Goal: Task Accomplishment & Management: Manage account settings

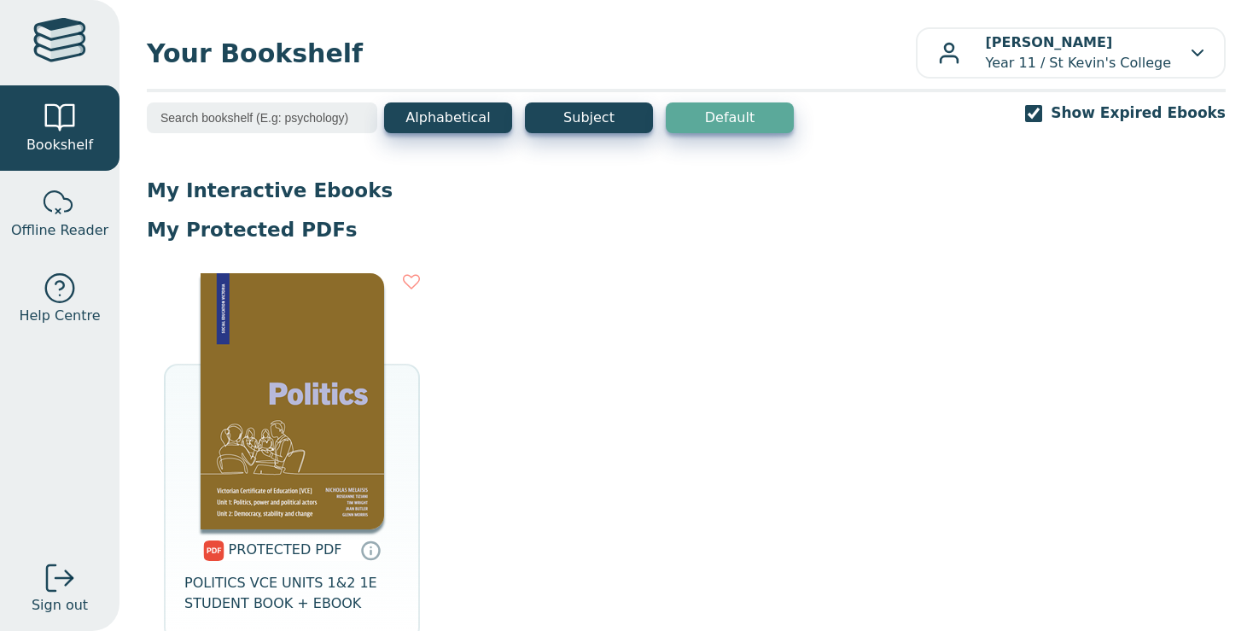
click at [280, 387] on img at bounding box center [292, 401] width 183 height 256
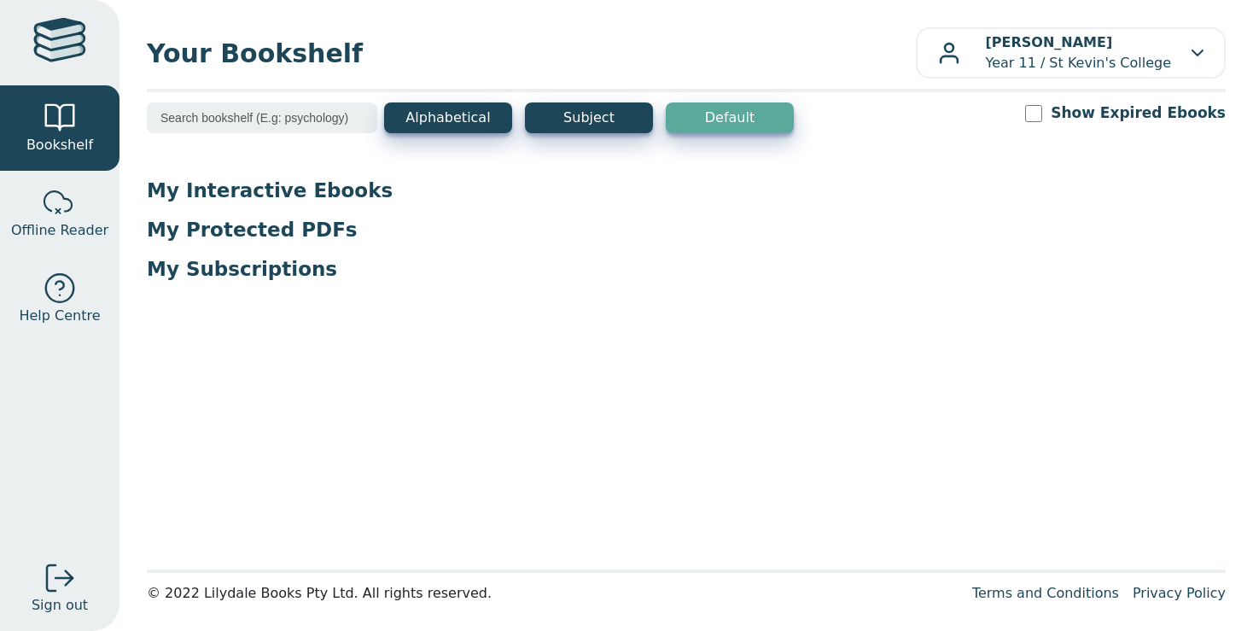
click at [1042, 112] on input "Show Expired Ebooks" at bounding box center [1033, 113] width 17 height 17
checkbox input "true"
click at [1058, 122] on div "Show Expired Ebooks" at bounding box center [1125, 112] width 201 height 21
click at [1042, 114] on input "Show Expired Ebooks" at bounding box center [1033, 113] width 17 height 17
checkbox input "true"
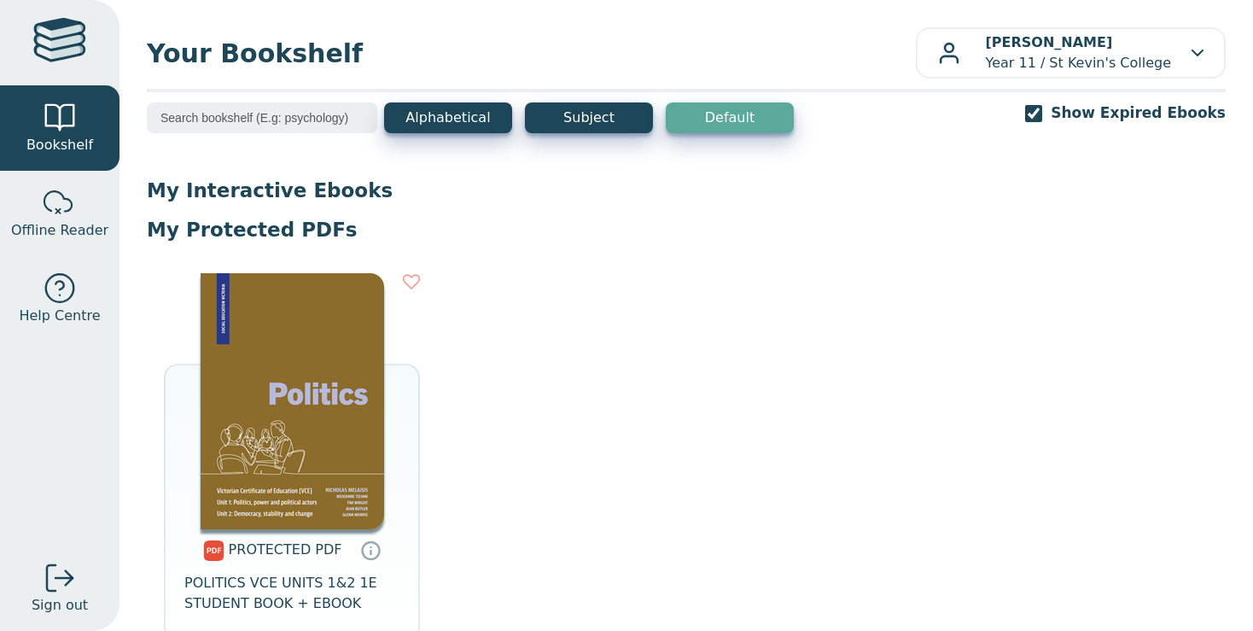
click at [253, 355] on img at bounding box center [292, 401] width 183 height 256
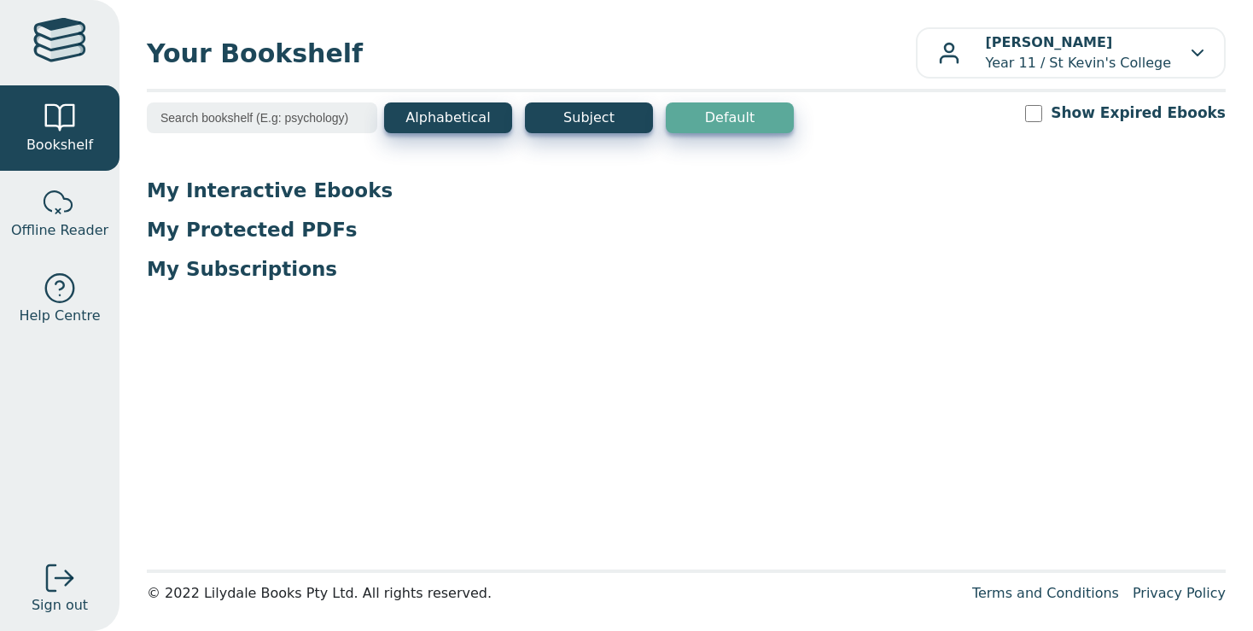
click at [1172, 49] on div "D Lewis Year 11 / St Kevin's College" at bounding box center [1070, 52] width 265 height 41
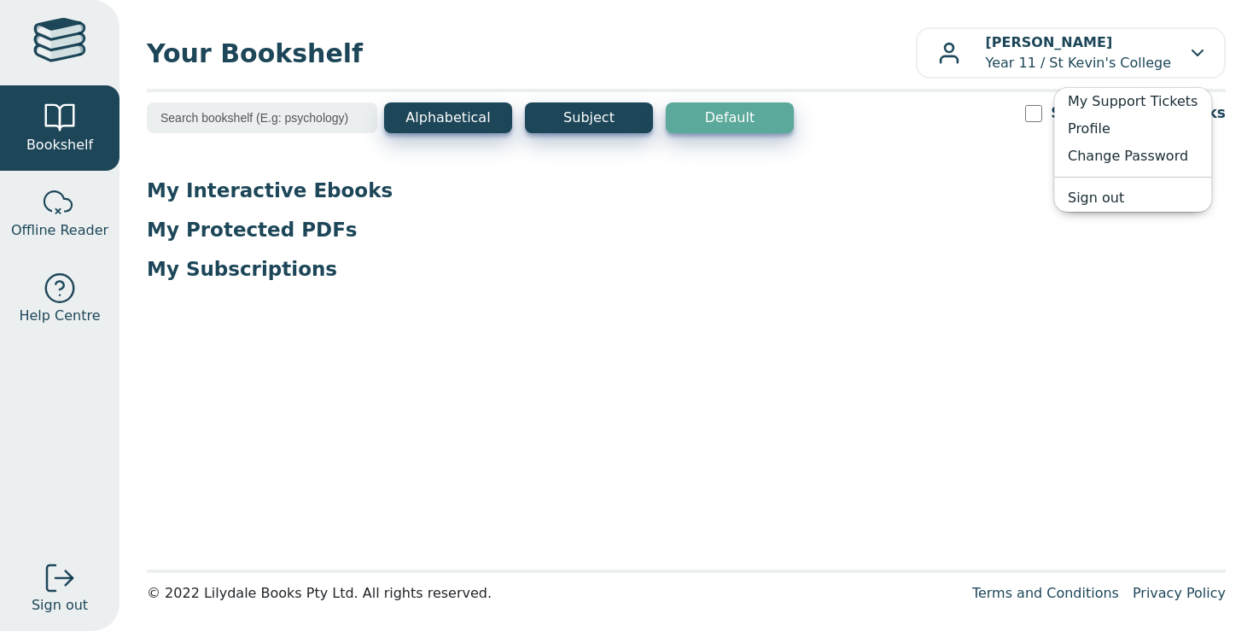
click at [55, 581] on div at bounding box center [60, 578] width 34 height 34
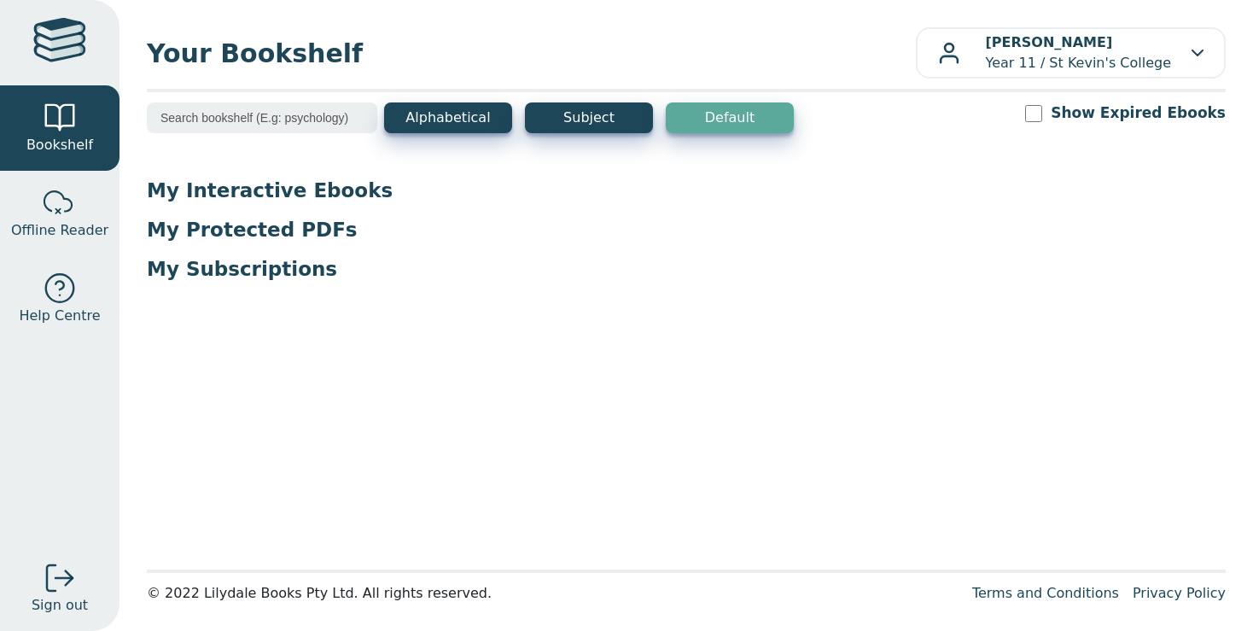
click at [1042, 115] on input "Show Expired Ebooks" at bounding box center [1033, 113] width 17 height 17
checkbox input "true"
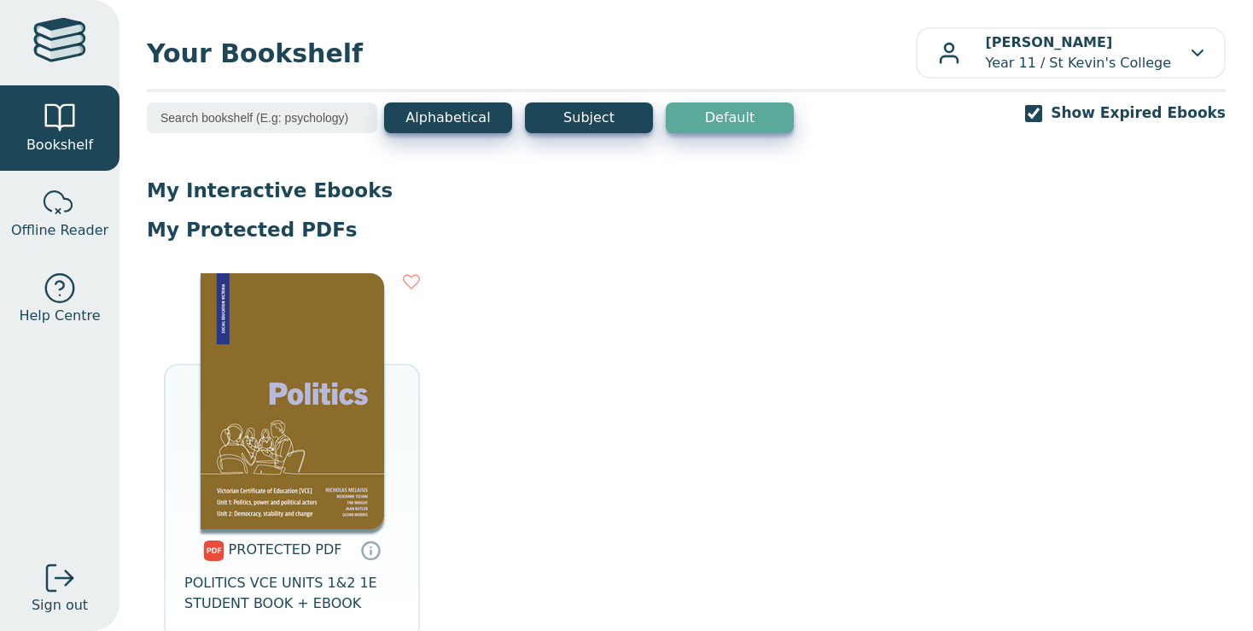
click at [300, 373] on img at bounding box center [292, 401] width 183 height 256
